Goal: Task Accomplishment & Management: Complete application form

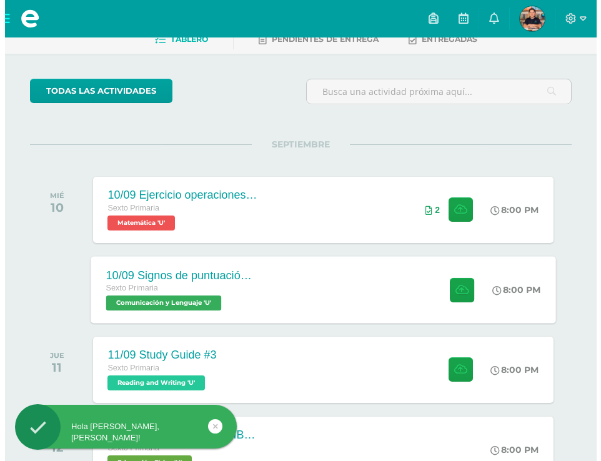
scroll to position [116, 0]
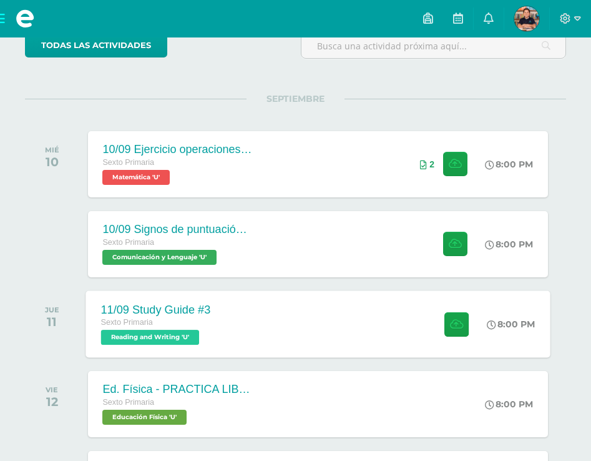
click at [183, 330] on span "Reading and Writing 'U'" at bounding box center [150, 337] width 99 height 15
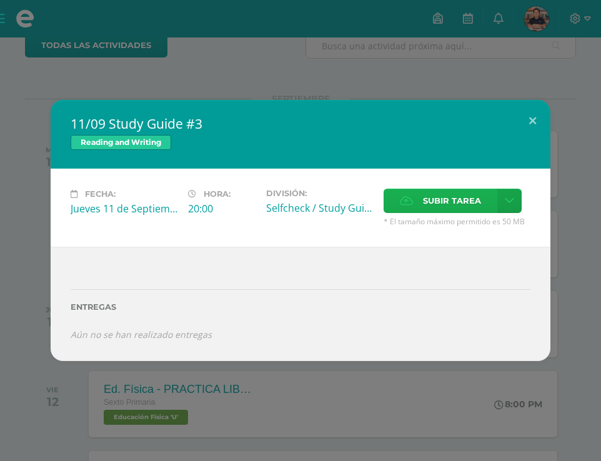
click at [476, 200] on span "Subir tarea" at bounding box center [452, 200] width 58 height 23
click at [0, 0] on input "Subir tarea" at bounding box center [0, 0] width 0 height 0
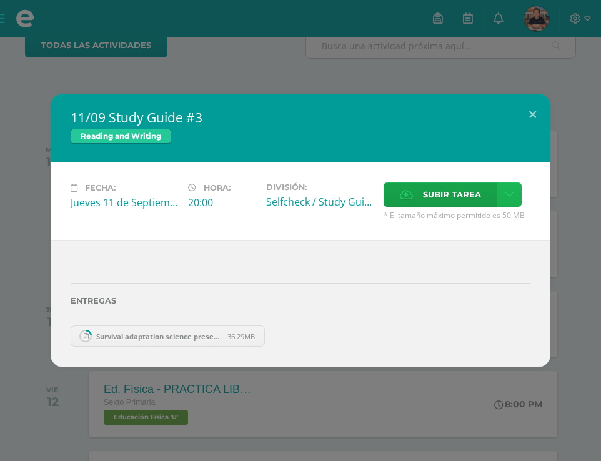
click at [498, 197] on link at bounding box center [509, 194] width 24 height 24
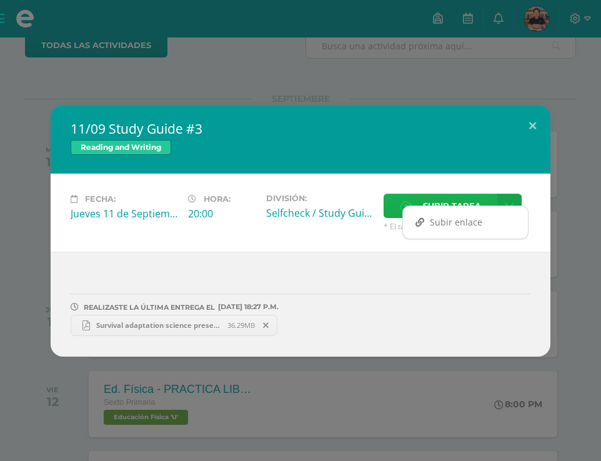
click at [423, 203] on span "Subir tarea" at bounding box center [452, 205] width 58 height 23
click at [0, 0] on input "Subir tarea" at bounding box center [0, 0] width 0 height 0
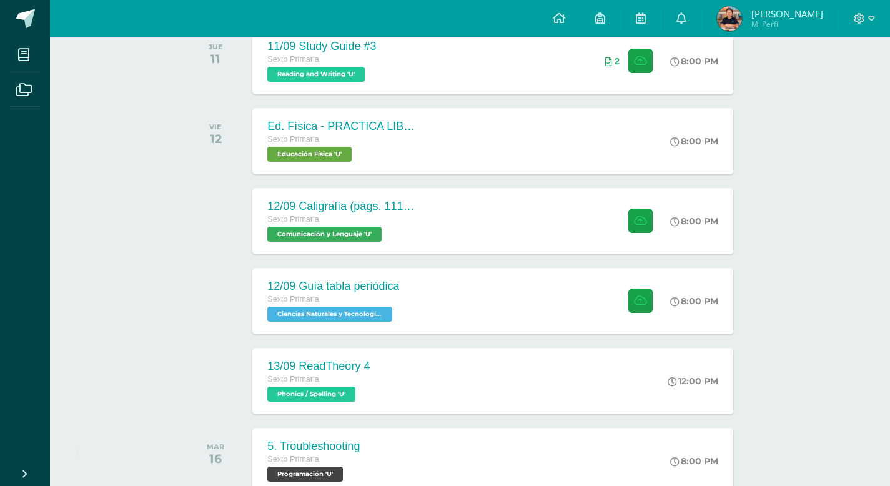
scroll to position [379, 0]
click at [472, 286] on div "12/09 Guía tabla periódica Sexto Primaria Ciencias Naturales y Tecnología 'U' 8…" at bounding box center [492, 300] width 485 height 67
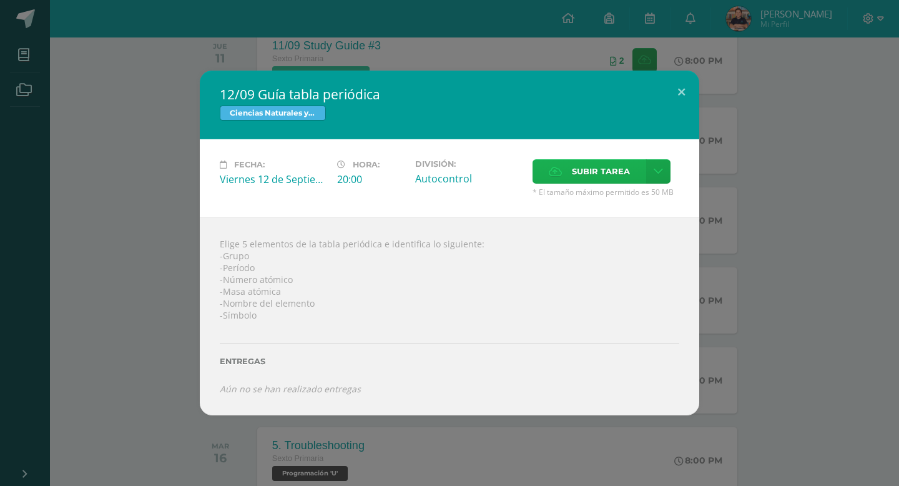
click at [606, 174] on span "Subir tarea" at bounding box center [601, 171] width 58 height 23
click at [0, 0] on input "Subir tarea" at bounding box center [0, 0] width 0 height 0
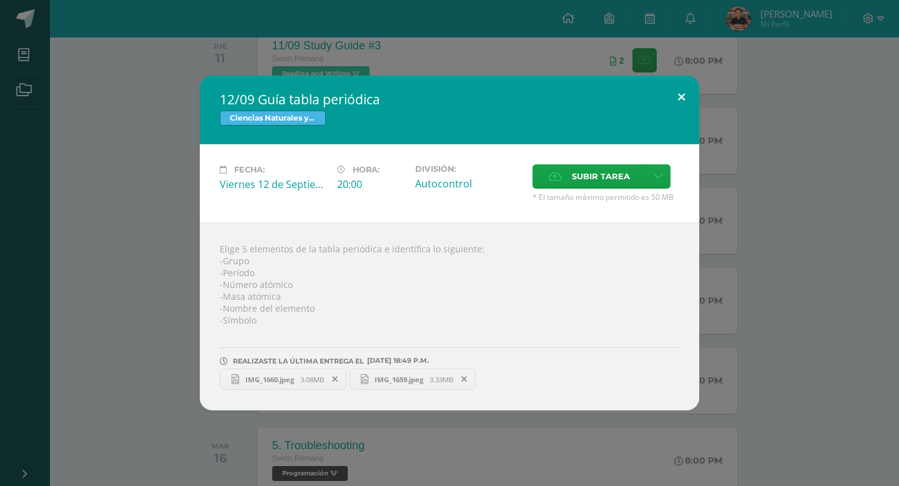
click at [684, 91] on button at bounding box center [682, 97] width 36 height 42
